Goal: Task Accomplishment & Management: Manage account settings

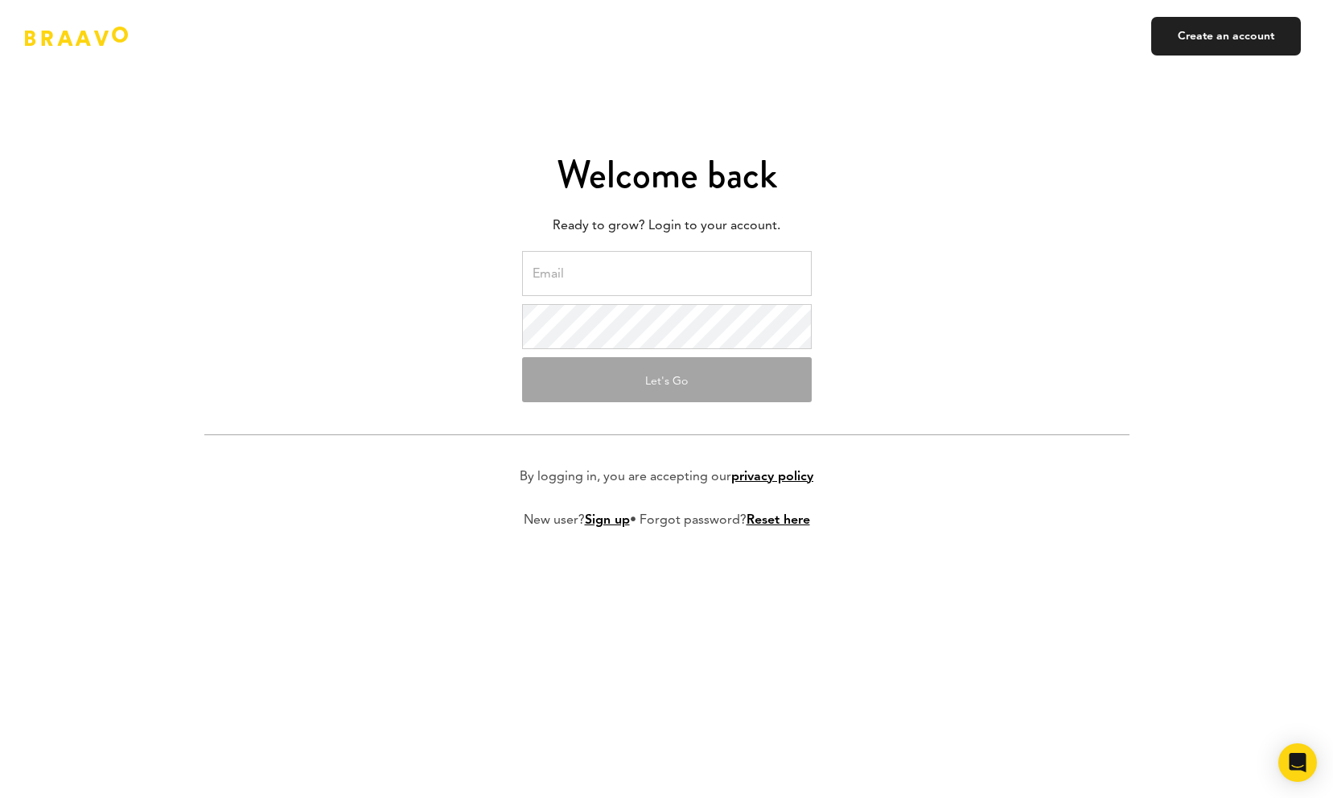
type input "[DOMAIN_NAME][EMAIL_ADDRESS][DOMAIN_NAME]"
click at [615, 377] on button "Let's Go" at bounding box center [667, 379] width 290 height 45
